Goal: Information Seeking & Learning: Check status

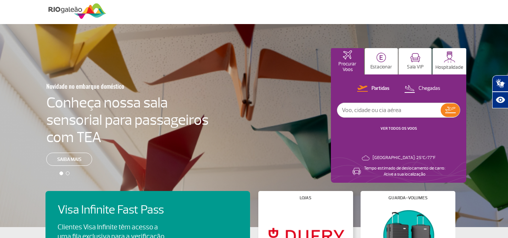
scroll to position [10, 0]
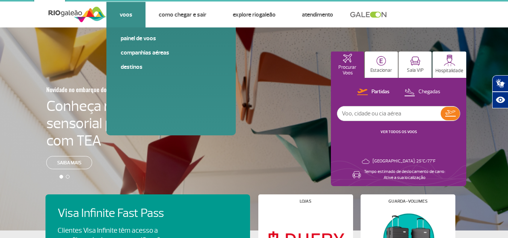
click at [132, 16] on li "Voos Painel de voos Companhias Aéreas Destinos" at bounding box center [126, 15] width 39 height 26
click at [138, 38] on link "Painel de voos" at bounding box center [171, 38] width 101 height 8
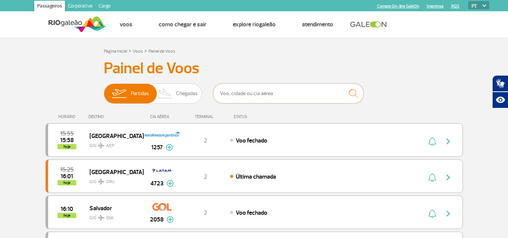
click at [275, 94] on input "text" at bounding box center [288, 94] width 151 height 20
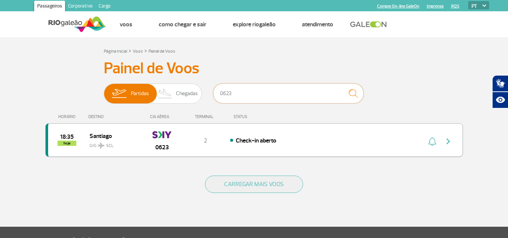
type input "0623"
click at [268, 141] on span "Check-in aberto" at bounding box center [256, 141] width 41 height 8
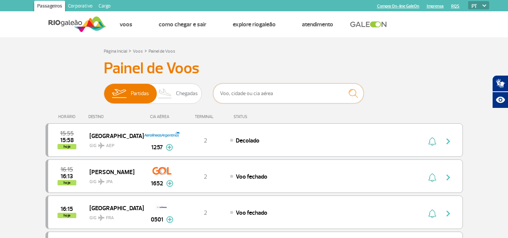
click at [295, 93] on input "text" at bounding box center [288, 94] width 151 height 20
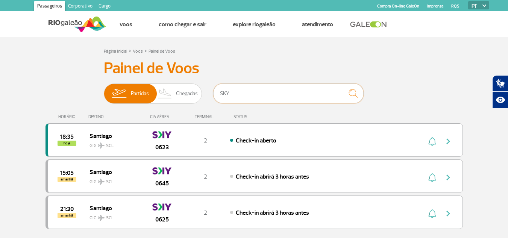
type input "SKY"
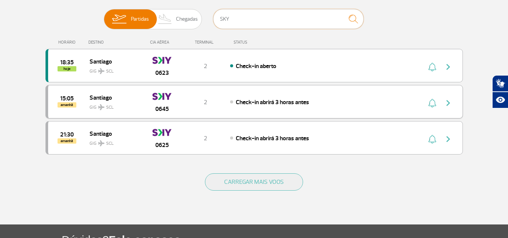
scroll to position [75, 0]
